Goal: Task Accomplishment & Management: Use online tool/utility

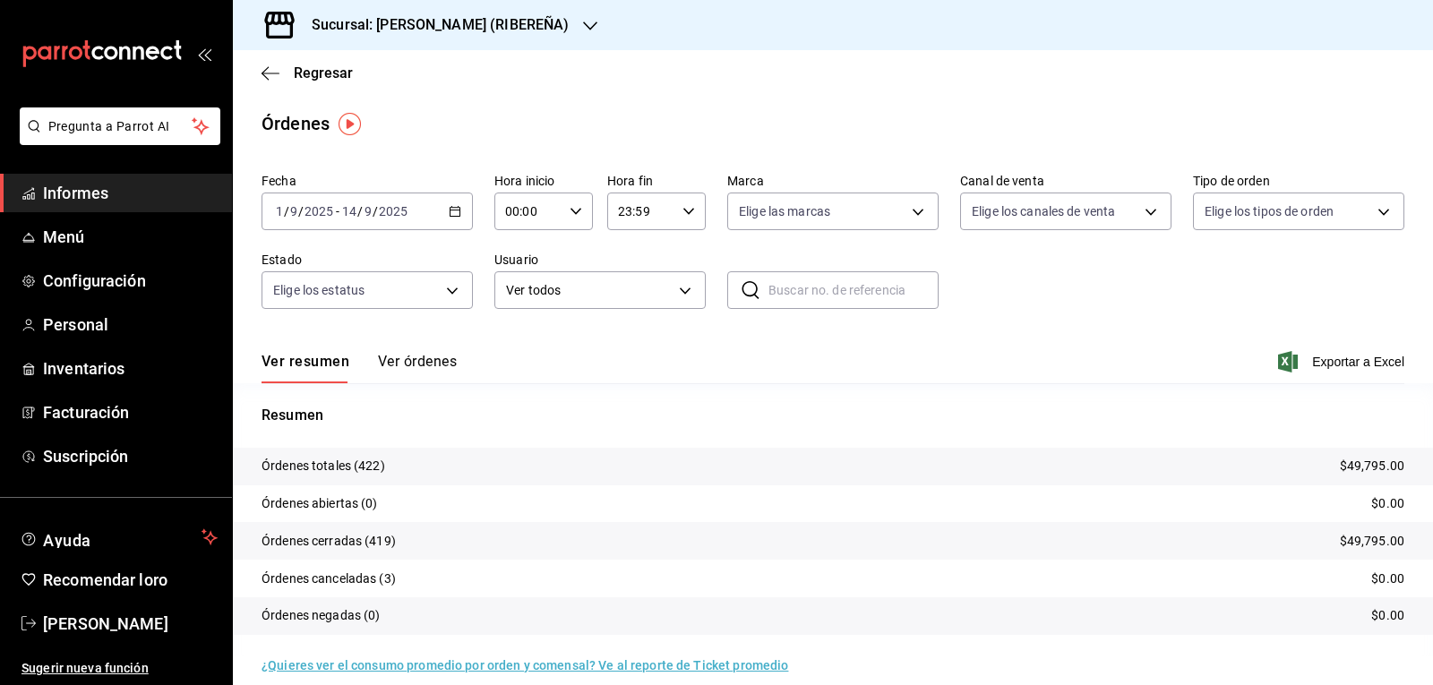
click at [463, 212] on div "[DATE] [DATE] - [DATE] [DATE]" at bounding box center [367, 212] width 211 height 38
click at [365, 466] on font "Rango de fechas" at bounding box center [324, 467] width 95 height 14
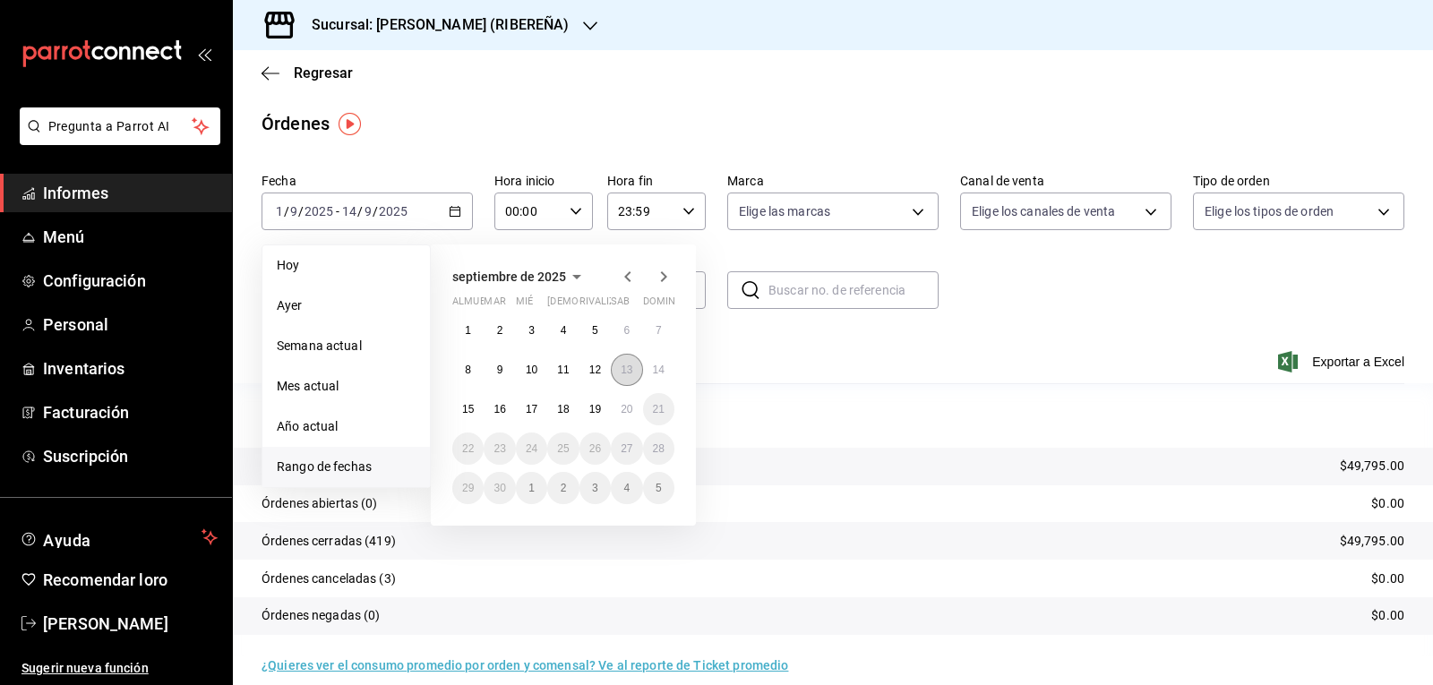
click at [623, 370] on font "13" at bounding box center [627, 370] width 12 height 13
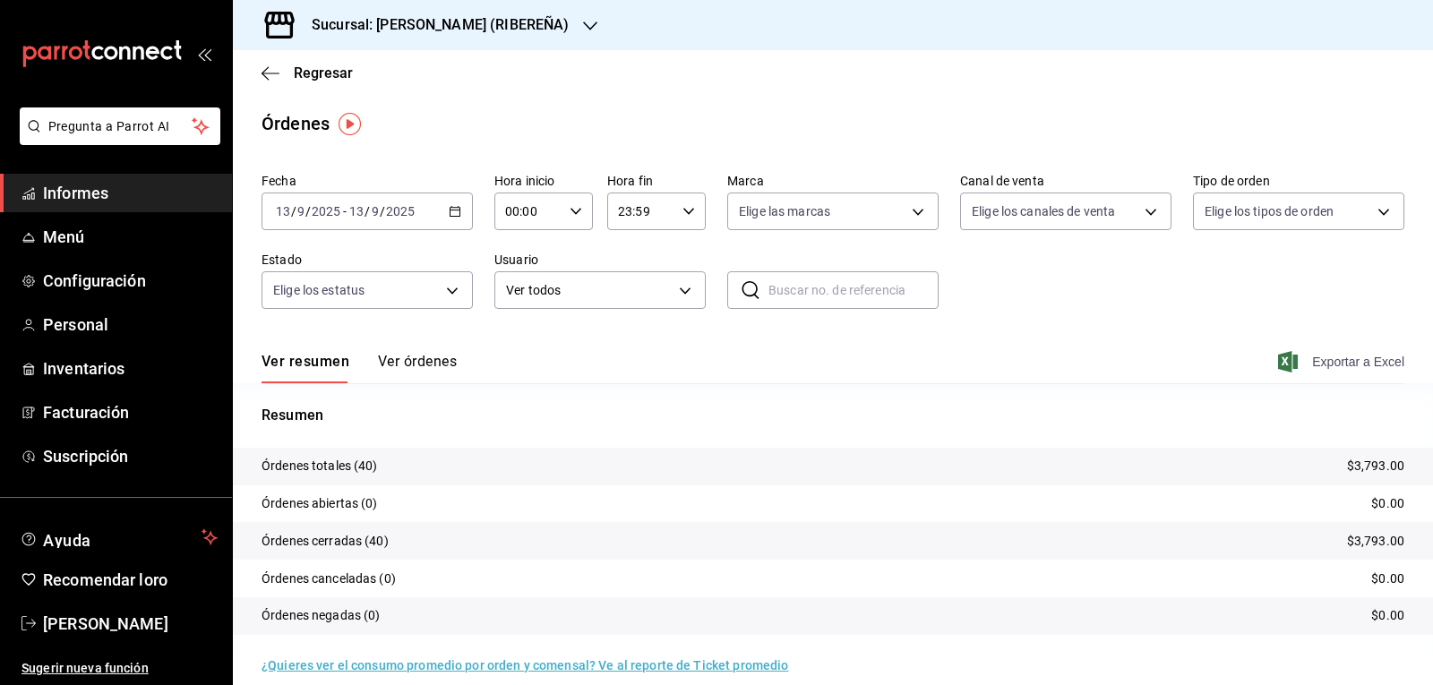
click at [1348, 354] on span "Exportar a Excel" at bounding box center [1343, 361] width 123 height 21
click at [325, 76] on font "Regresar" at bounding box center [323, 72] width 59 height 17
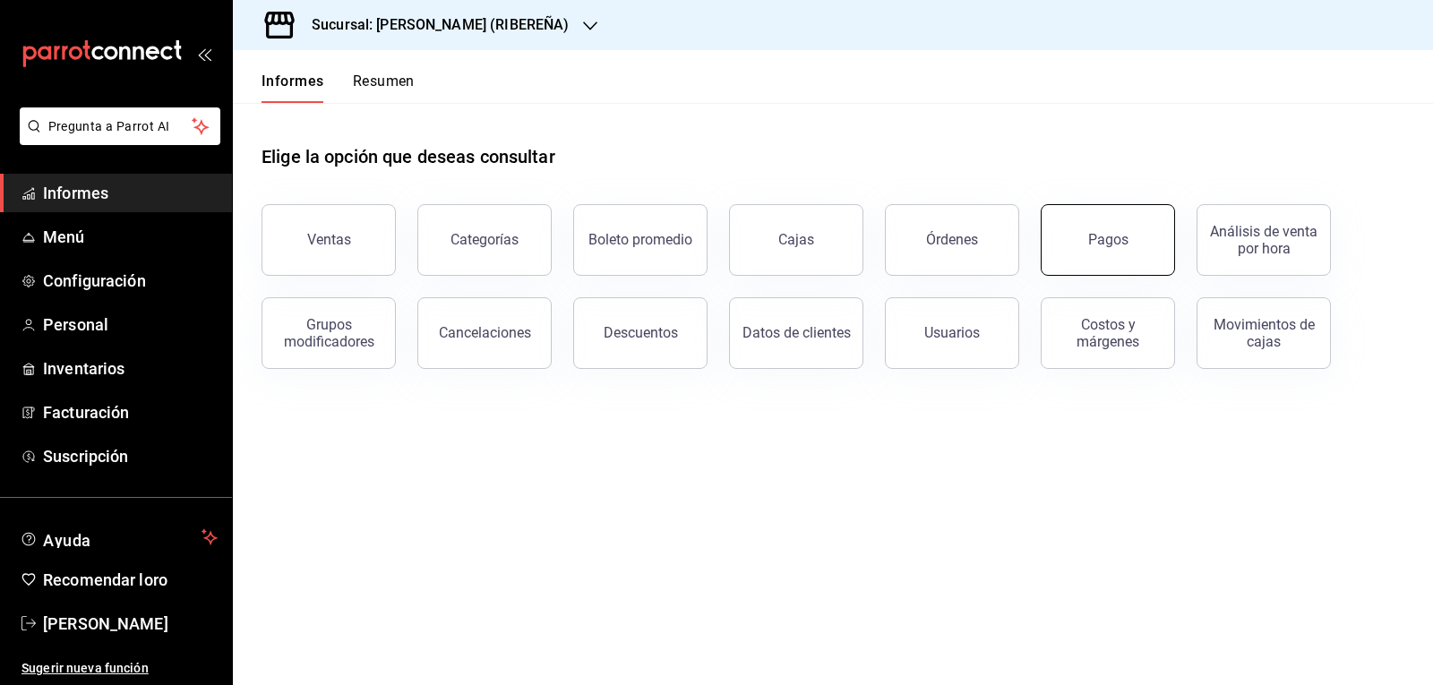
click at [1084, 230] on button "Pagos" at bounding box center [1108, 240] width 134 height 72
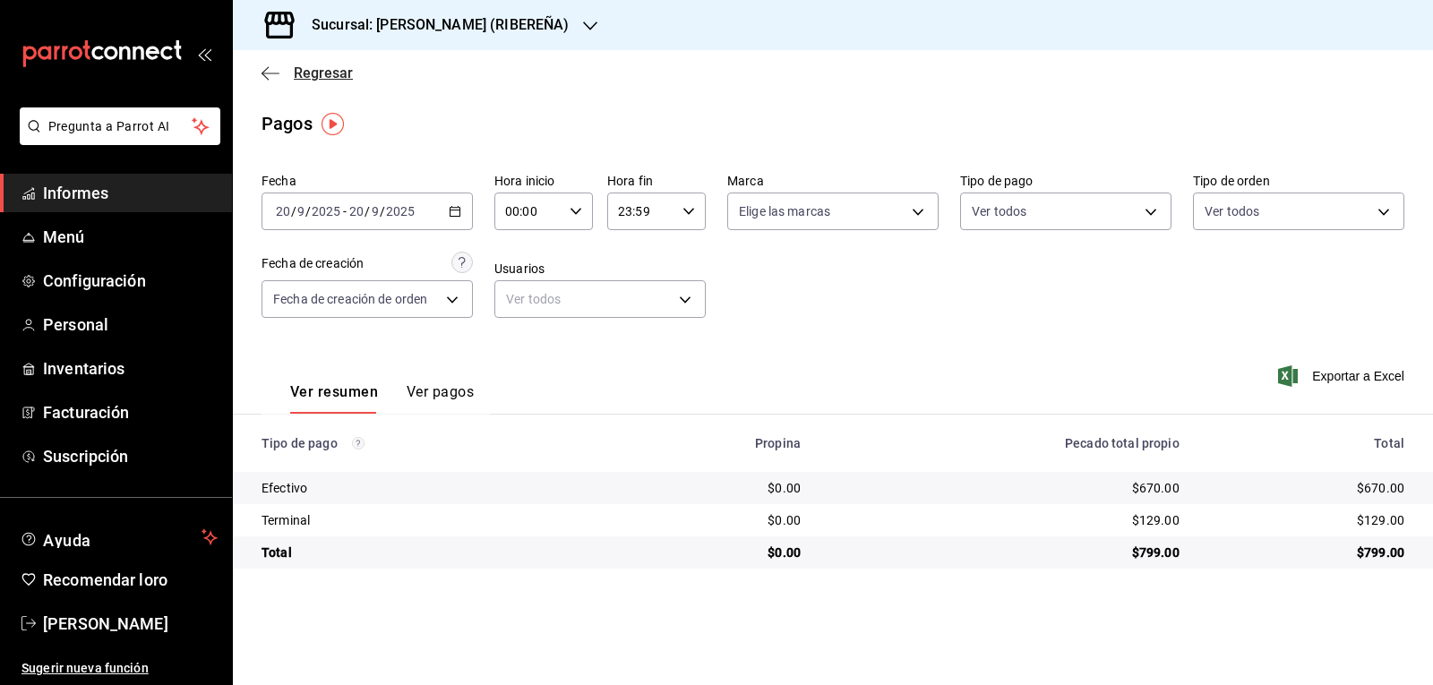
click at [333, 73] on font "Regresar" at bounding box center [323, 72] width 59 height 17
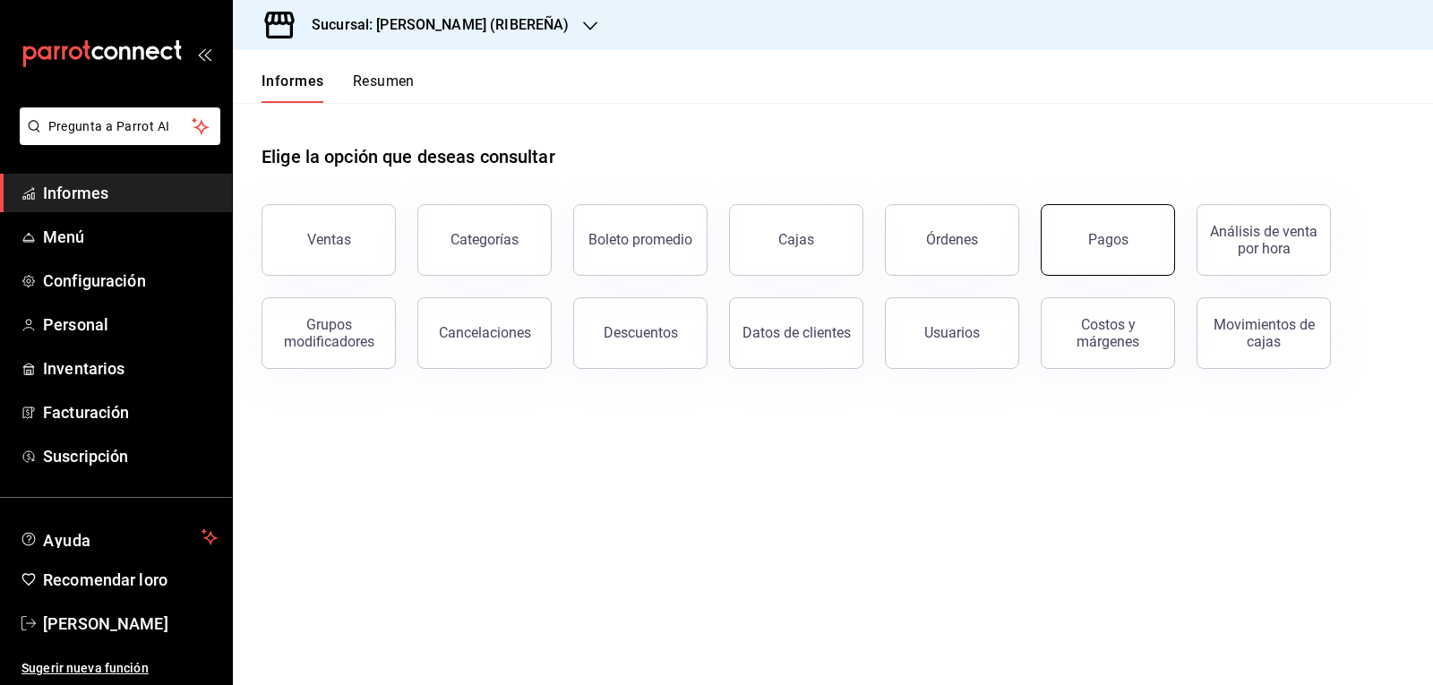
click at [1164, 236] on button "Pagos" at bounding box center [1108, 240] width 134 height 72
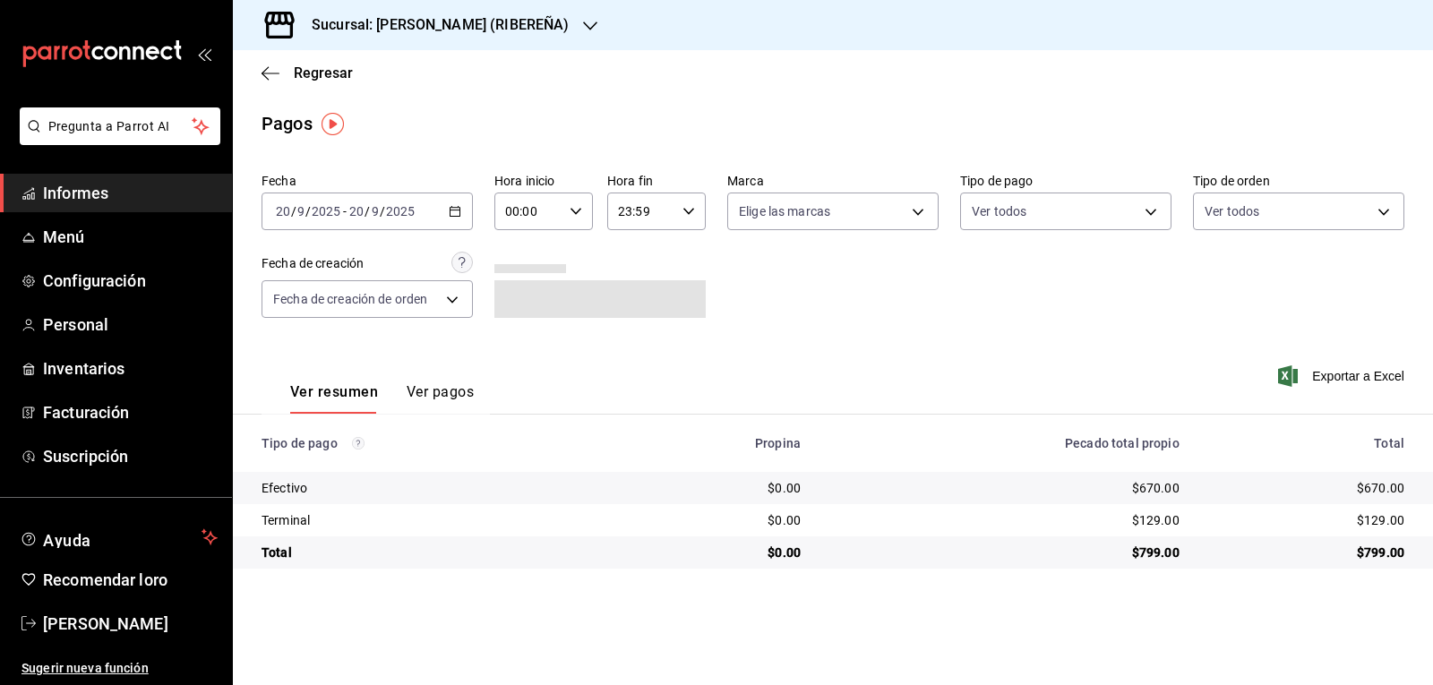
click at [460, 211] on \(Stroke\) "button" at bounding box center [455, 212] width 11 height 10
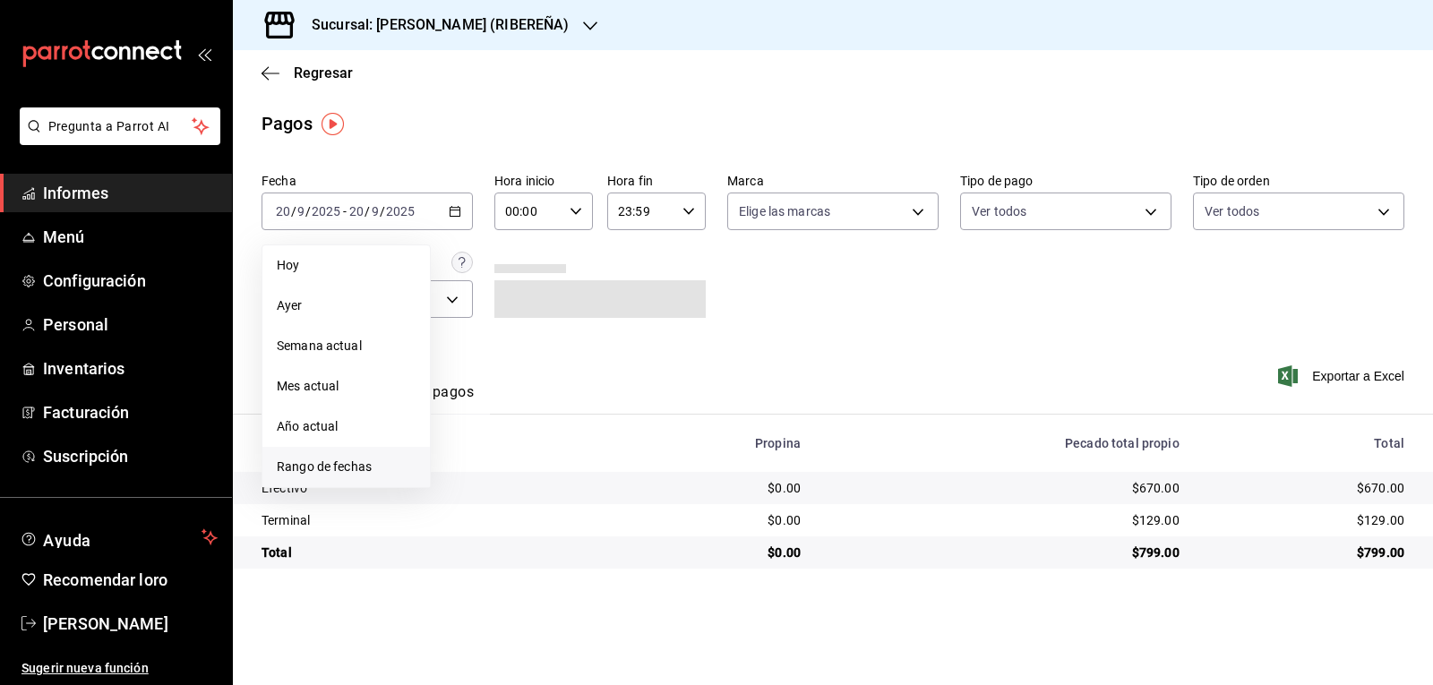
click at [362, 469] on font "Rango de fechas" at bounding box center [324, 467] width 95 height 14
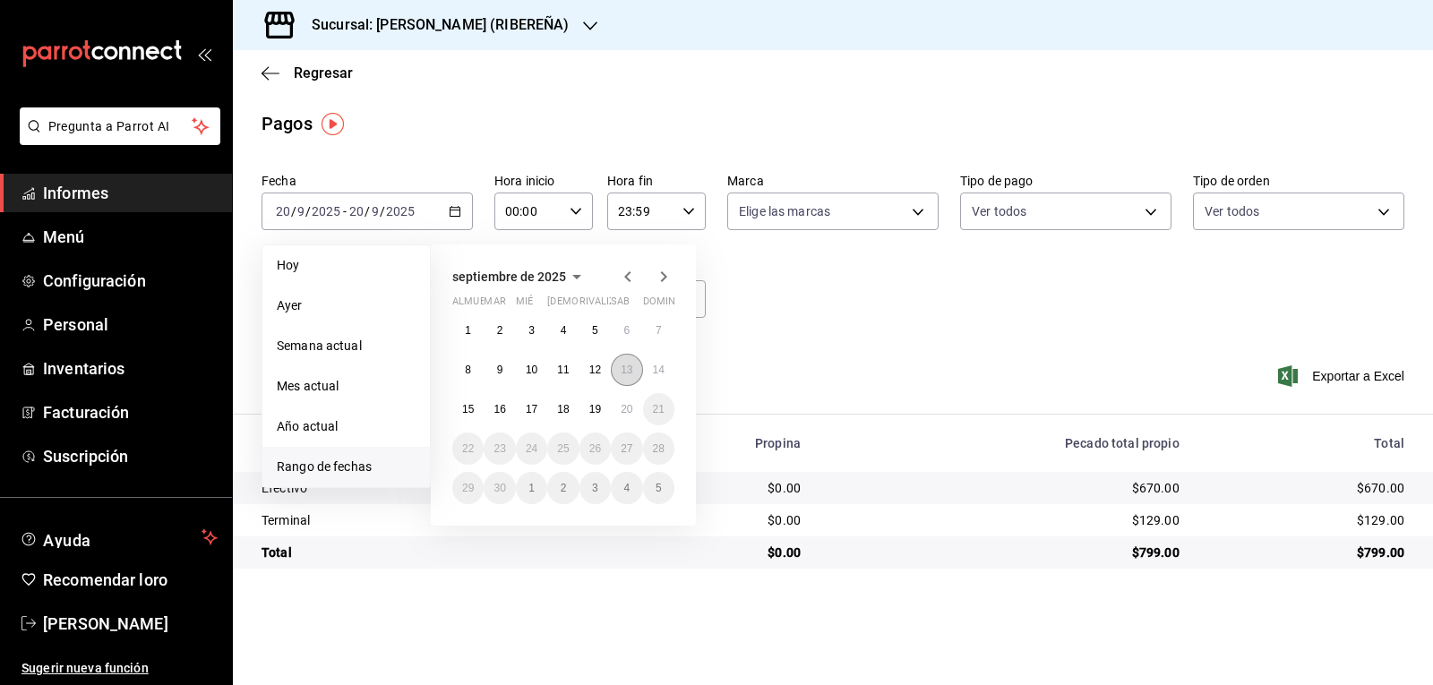
click at [622, 374] on font "13" at bounding box center [627, 370] width 12 height 13
